Goal: Task Accomplishment & Management: Manage account settings

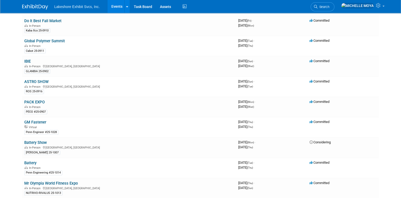
scroll to position [26, 0]
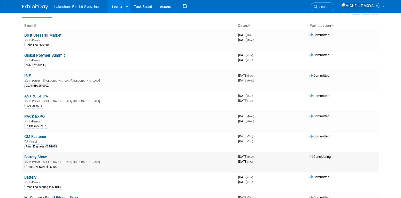
click at [39, 155] on link "Battery Show" at bounding box center [35, 157] width 22 height 5
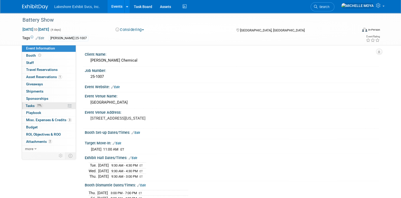
click at [53, 107] on link "77% Tasks 77%" at bounding box center [49, 105] width 54 height 7
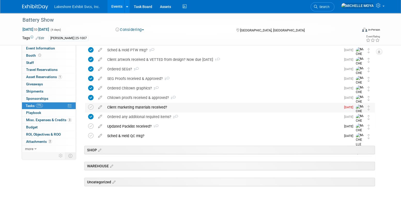
scroll to position [129, 0]
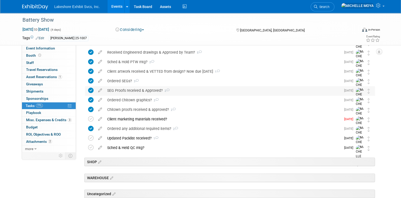
click at [144, 89] on div "SEG Proofs received & Approved? 2" at bounding box center [223, 90] width 236 height 9
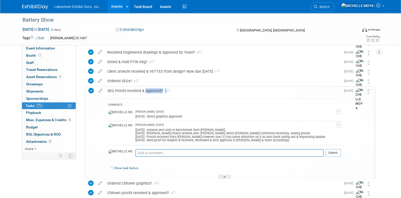
drag, startPoint x: 144, startPoint y: 89, endPoint x: 202, endPoint y: 90, distance: 58.3
click at [202, 90] on div "SEG Proofs received & Approved? 2" at bounding box center [223, 90] width 236 height 9
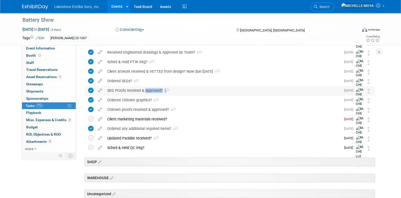
click at [148, 88] on div "SEG Proofs received & Approved? 2" at bounding box center [223, 90] width 236 height 9
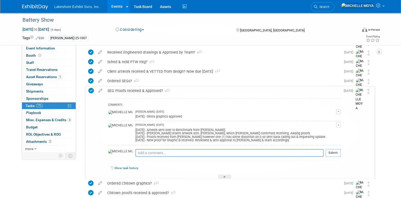
click at [338, 123] on button "button" at bounding box center [338, 124] width 5 height 5
click at [322, 133] on link "Edit Comment" at bounding box center [319, 132] width 41 height 7
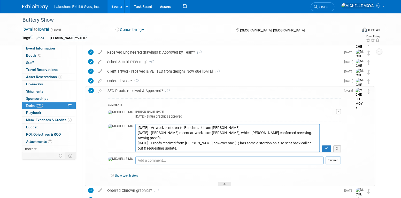
click at [294, 146] on textarea "8.14.25 - Artwork sent over to Benchmark from Jill. 8.15.25 - Jill resent artwo…" at bounding box center [227, 138] width 184 height 28
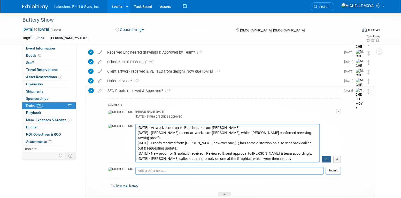
type textarea "8.14.25 - Artwork sent over to Benchmark from Jill. 8.15.25 - Jill resent artwo…"
click at [326, 159] on icon "button" at bounding box center [325, 158] width 3 height 3
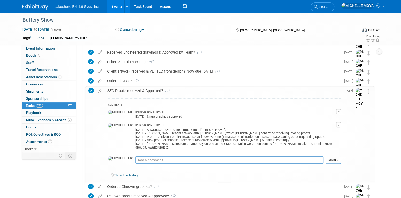
click at [154, 89] on div "SEG Proofs received & Approved? 2" at bounding box center [223, 90] width 236 height 9
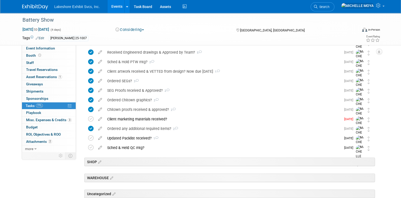
click at [116, 7] on link "Events" at bounding box center [116, 6] width 19 height 13
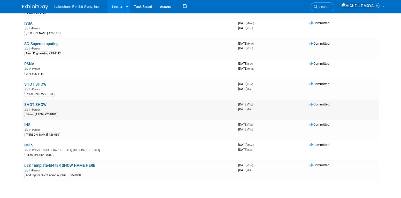
scroll to position [382, 0]
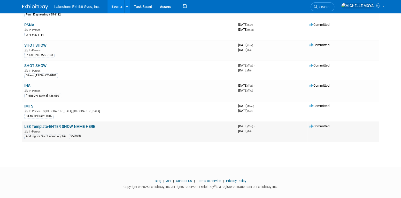
click at [85, 124] on link "LES Template-ENTER SHOW NAME HERE" at bounding box center [59, 126] width 71 height 5
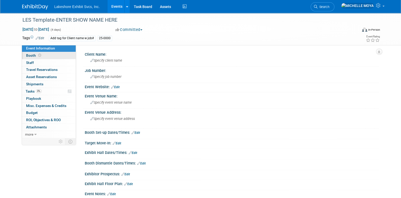
click at [48, 55] on link "Booth" at bounding box center [49, 55] width 54 height 7
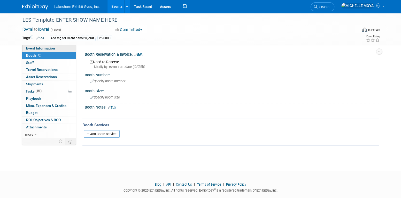
click at [51, 48] on span "Event Information" at bounding box center [40, 48] width 29 height 4
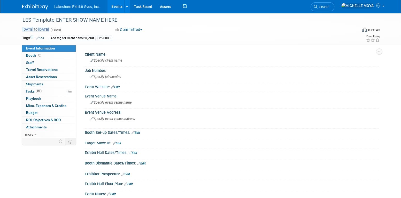
click at [28, 29] on span "Nov 24, 2026 to Nov 27, 2026" at bounding box center [35, 29] width 27 height 5
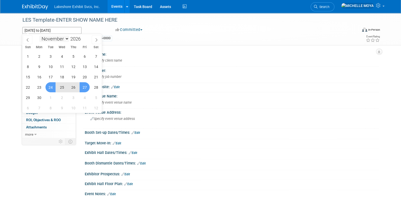
click at [64, 39] on select "January February March April May June July August September October November De…" at bounding box center [54, 39] width 30 height 6
select select "11"
click at [39, 36] on select "January February March April May June July August September October November De…" at bounding box center [54, 39] width 30 height 6
click at [73, 85] on span "24" at bounding box center [73, 87] width 10 height 10
type input "Dec 24, 2026"
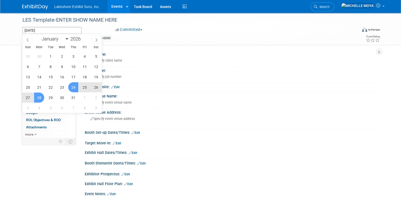
click at [41, 95] on span "28" at bounding box center [39, 98] width 10 height 10
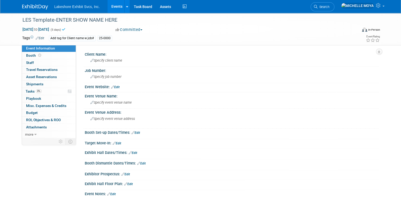
click at [264, 85] on div "Event Website: Edit" at bounding box center [232, 86] width 294 height 7
click at [118, 6] on link "Events" at bounding box center [116, 6] width 19 height 13
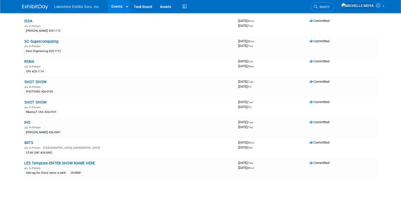
scroll to position [361, 0]
